Goal: Transaction & Acquisition: Purchase product/service

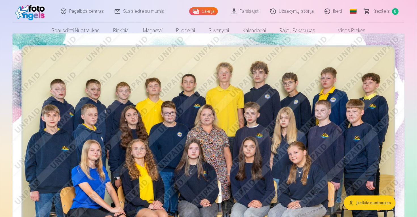
scroll to position [47, 0]
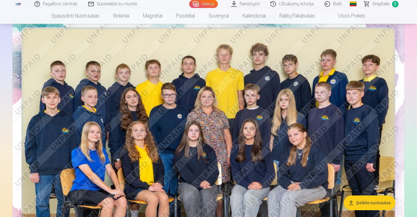
click at [280, 110] on img at bounding box center [208, 146] width 392 height 262
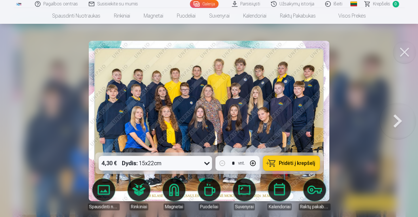
click at [285, 56] on img at bounding box center [209, 121] width 241 height 161
click at [294, 50] on img at bounding box center [209, 121] width 241 height 161
click at [294, 51] on img at bounding box center [209, 121] width 241 height 161
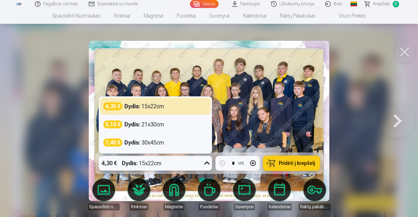
click at [207, 163] on icon at bounding box center [207, 163] width 9 height 9
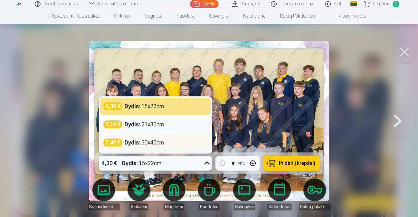
click at [171, 146] on div "7,40 € Dydis : 30x45cm" at bounding box center [156, 143] width 104 height 8
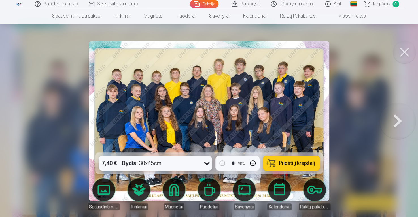
click at [207, 163] on icon at bounding box center [207, 163] width 9 height 9
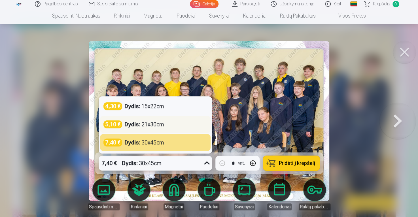
click at [148, 126] on div "Dydis : 21x30cm" at bounding box center [145, 125] width 40 height 8
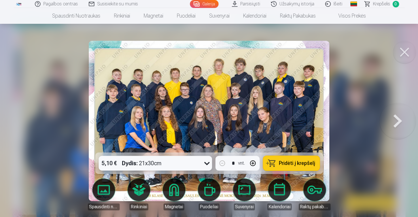
click at [378, 53] on div at bounding box center [209, 108] width 418 height 217
